Goal: Task Accomplishment & Management: Manage account settings

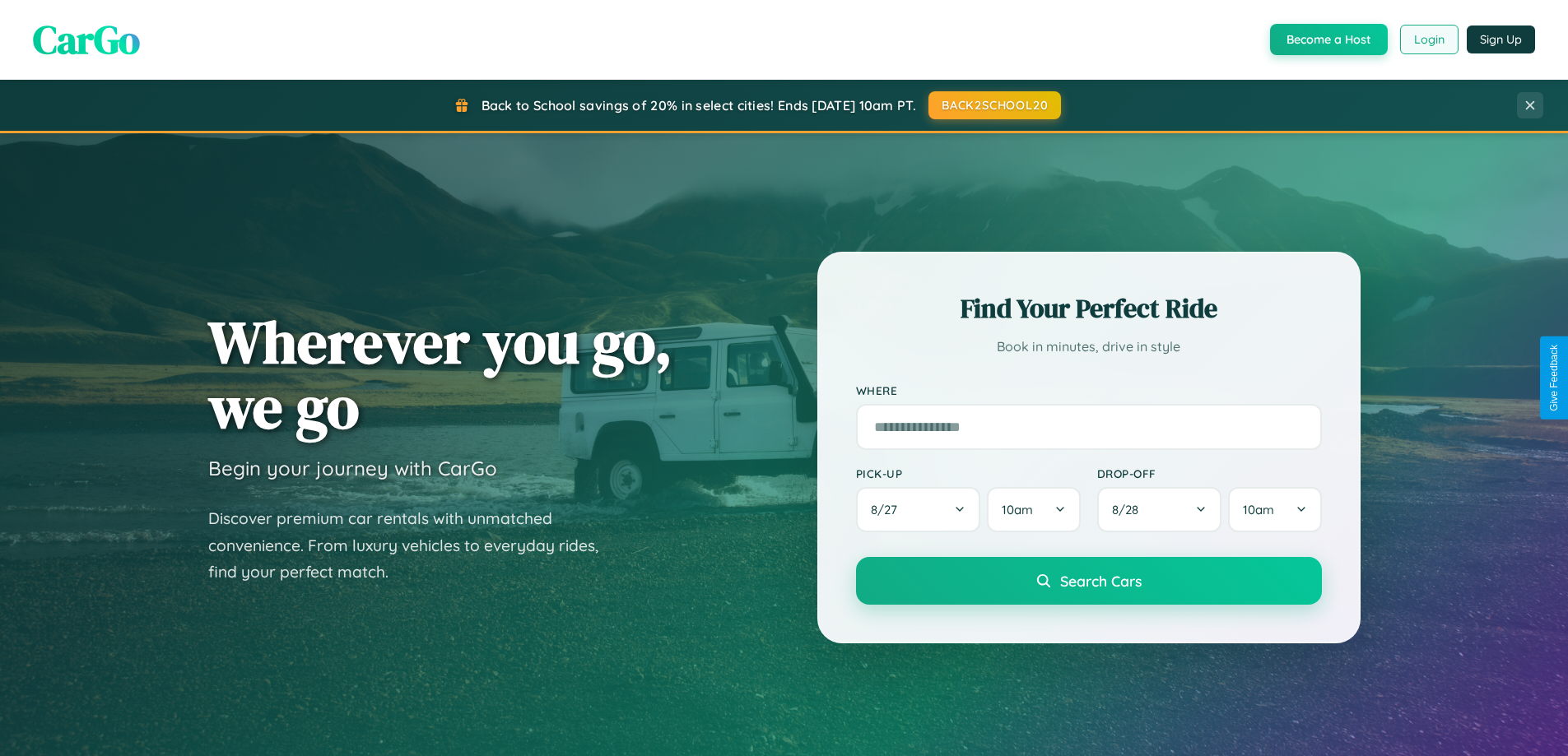
click at [1428, 40] on button "Login" at bounding box center [1429, 40] width 59 height 30
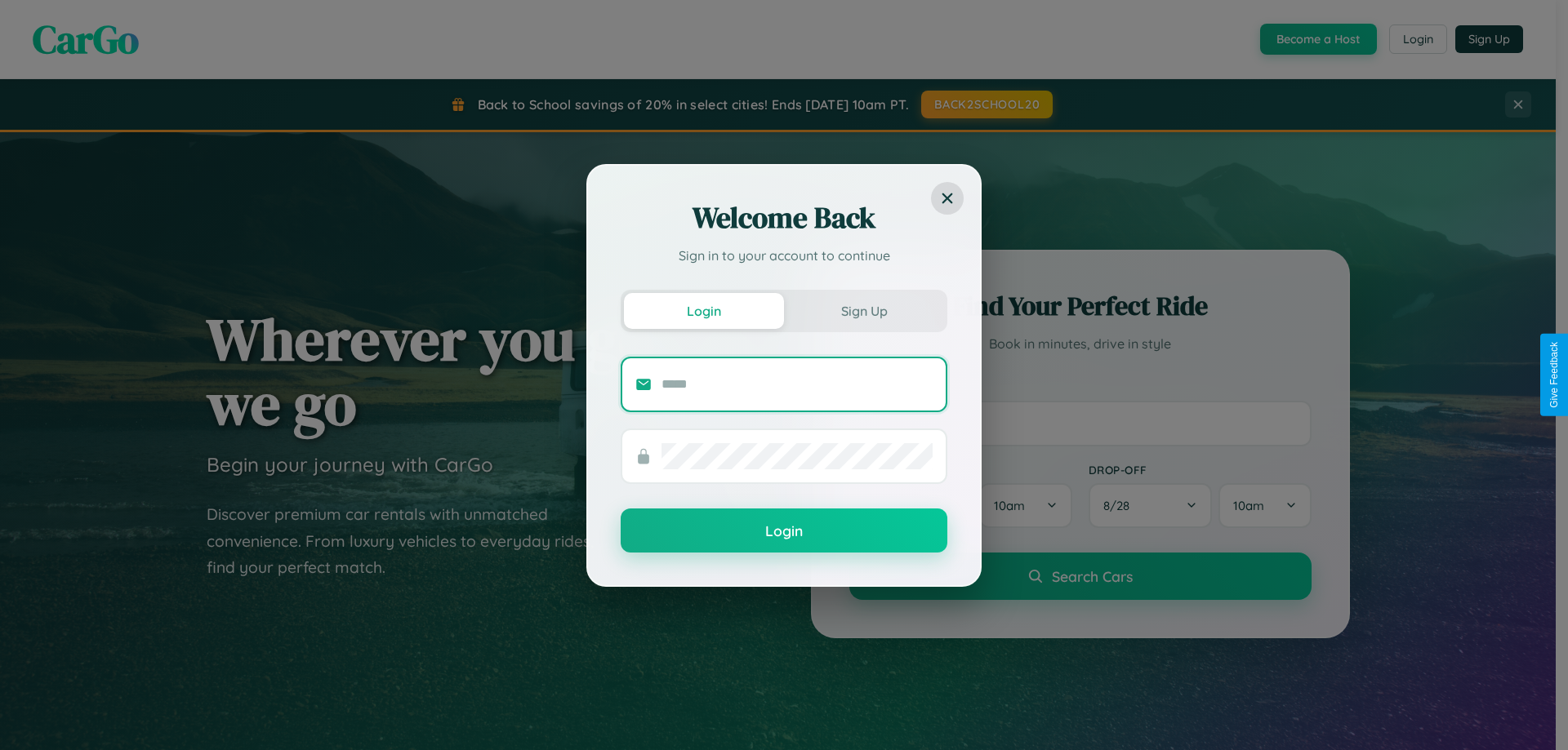
click at [797, 384] on input "text" at bounding box center [796, 385] width 271 height 26
type input "**********"
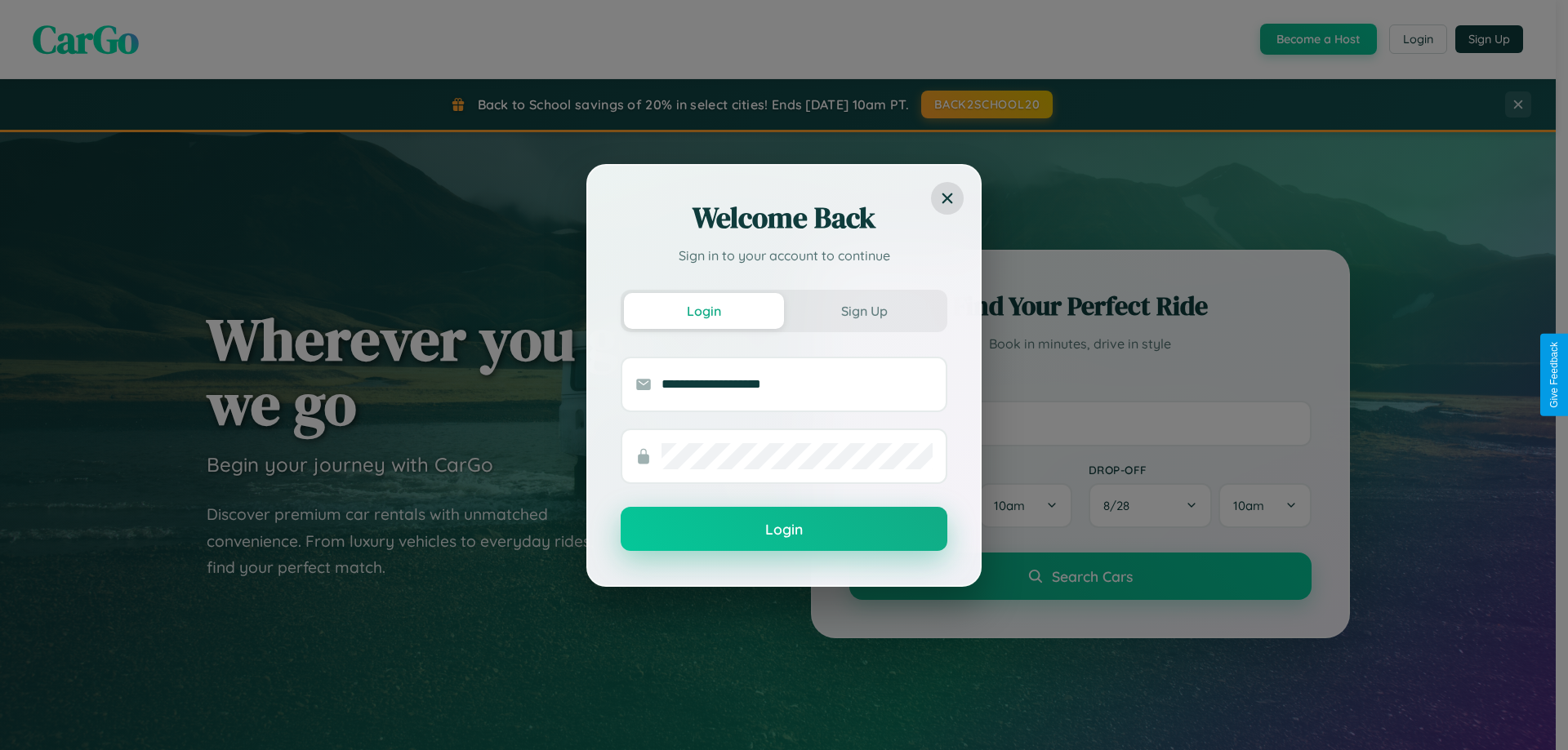
click at [784, 529] on button "Login" at bounding box center [784, 529] width 327 height 44
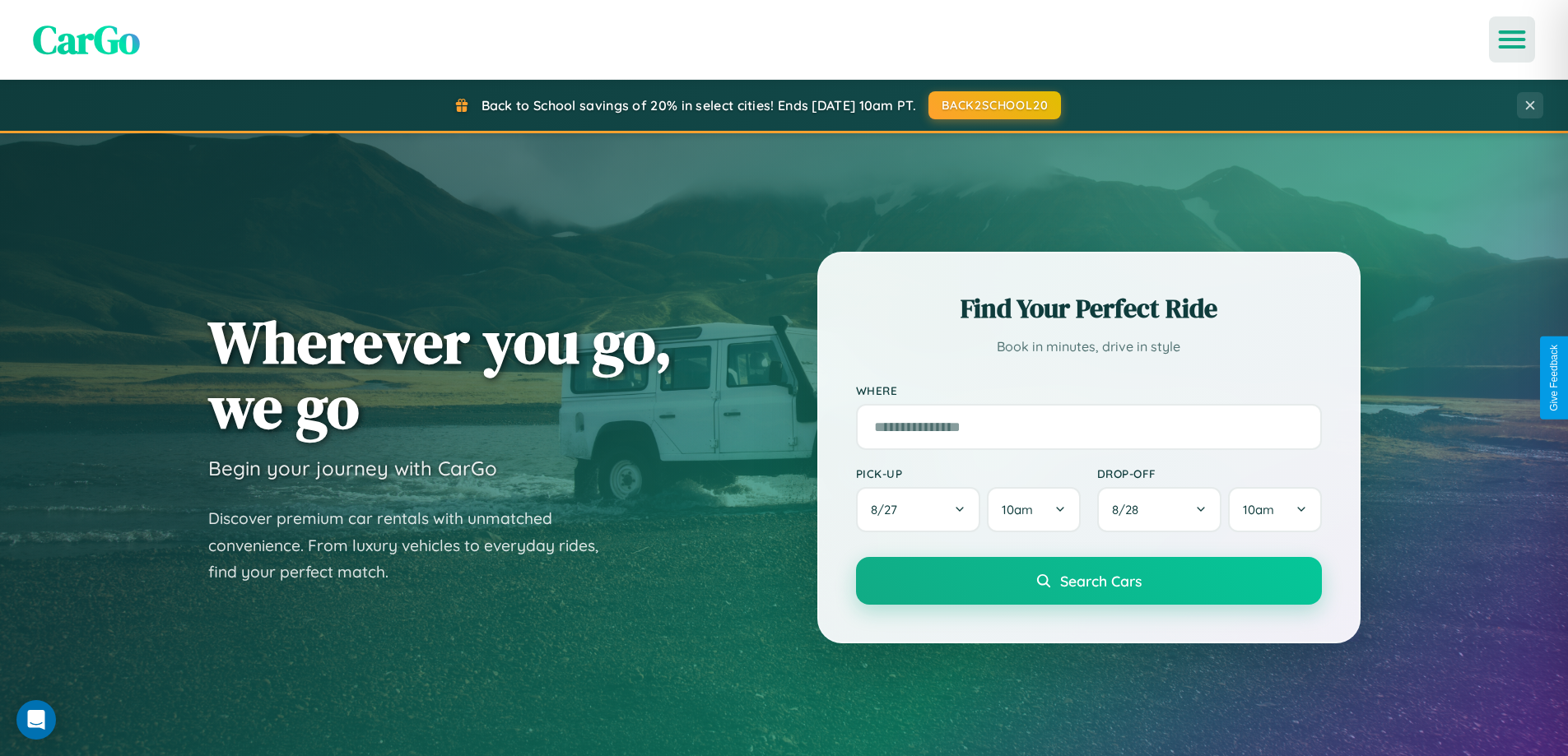
click at [1512, 40] on icon "Open menu" at bounding box center [1512, 40] width 24 height 15
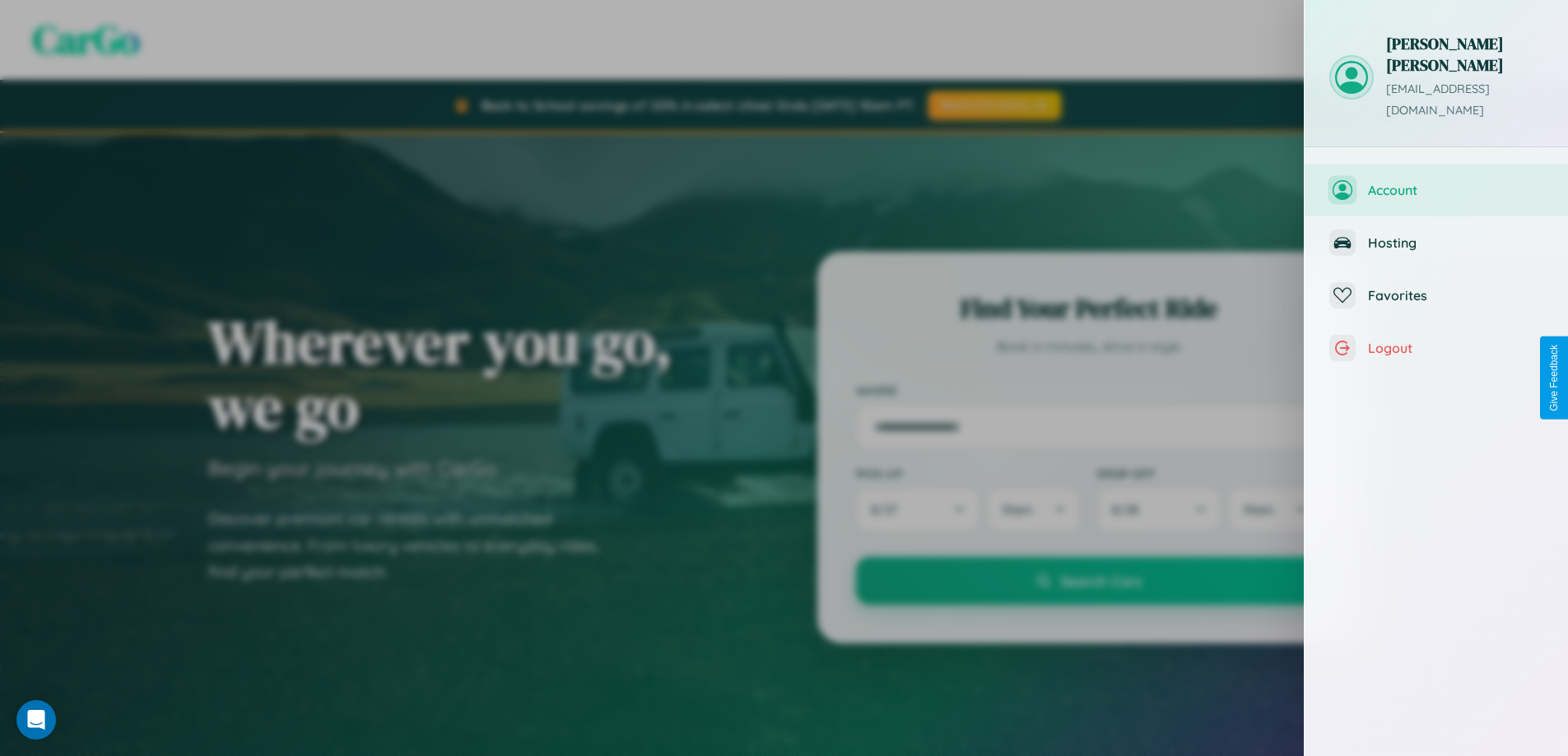
click at [1437, 182] on span "Account" at bounding box center [1456, 190] width 175 height 17
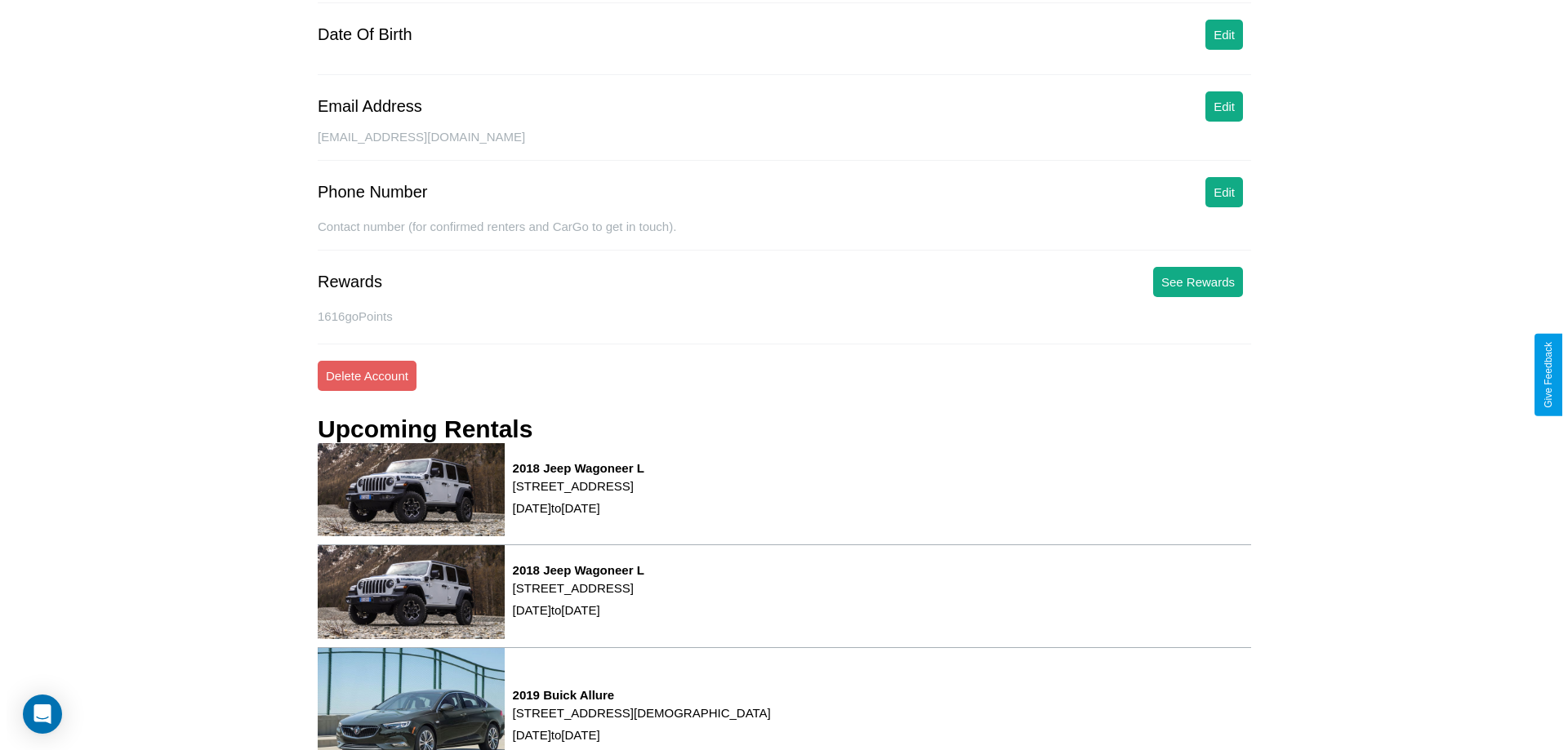
scroll to position [207, 0]
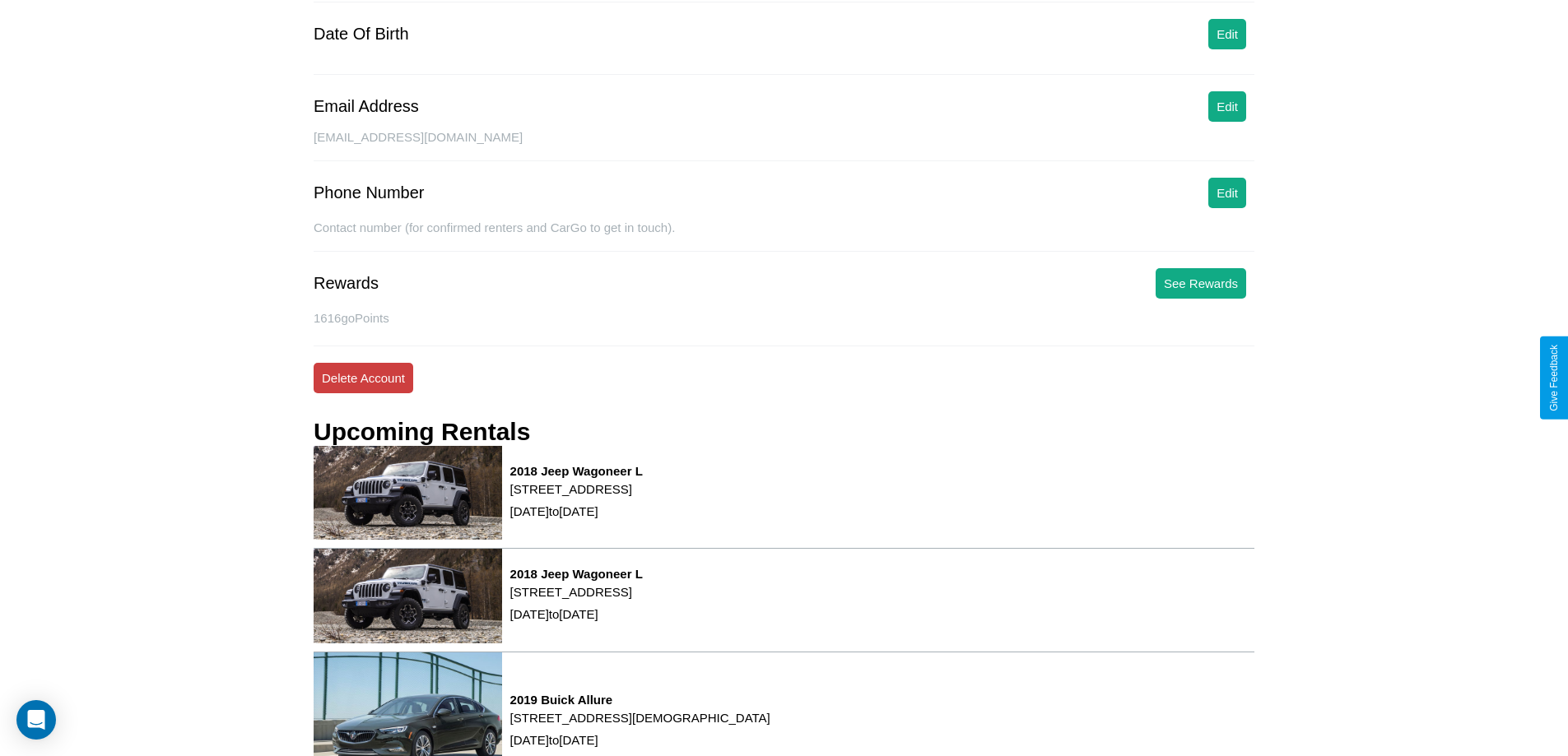
click at [363, 378] on button "Delete Account" at bounding box center [363, 378] width 100 height 31
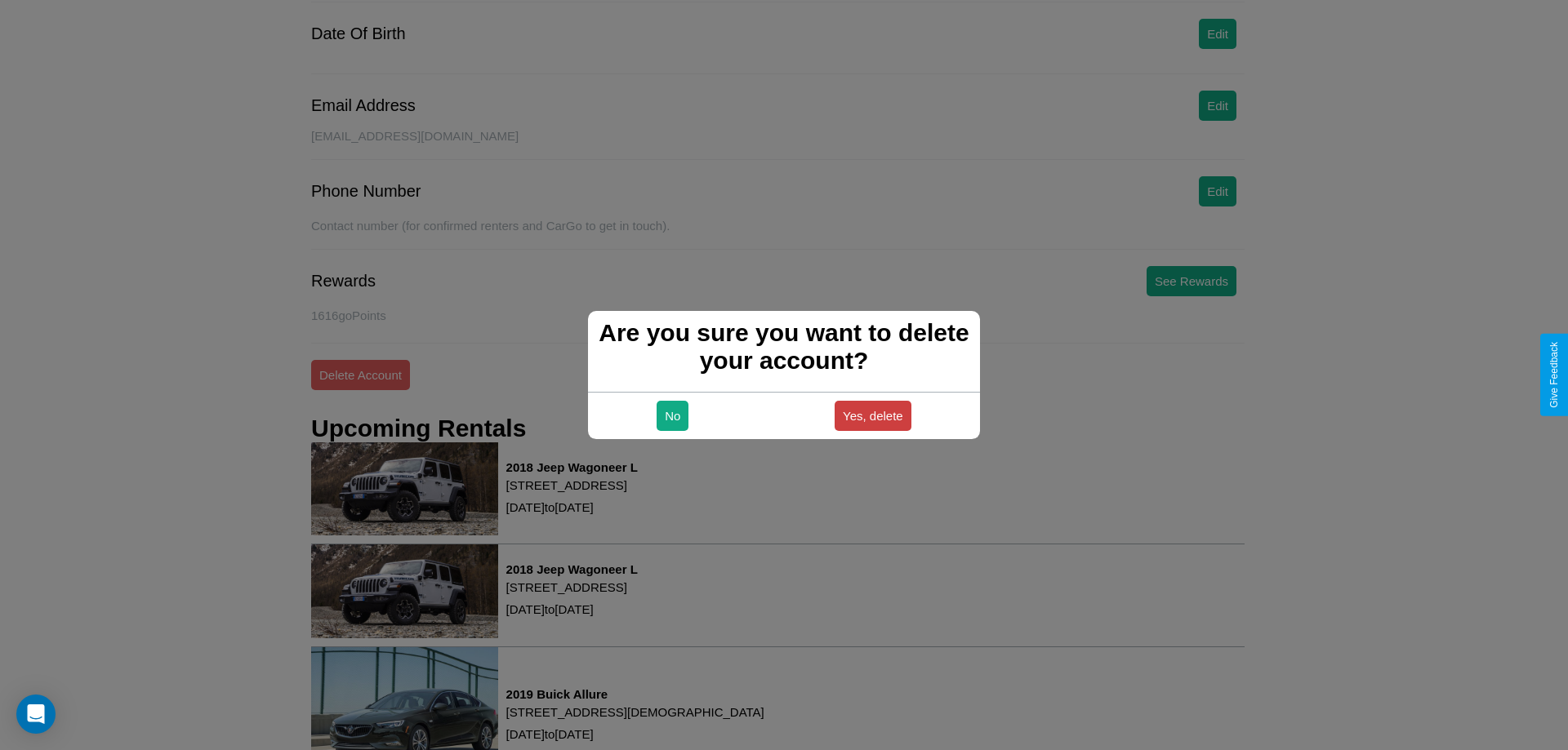
click at [872, 415] on button "Yes, delete" at bounding box center [873, 415] width 77 height 30
